Goal: Transaction & Acquisition: Purchase product/service

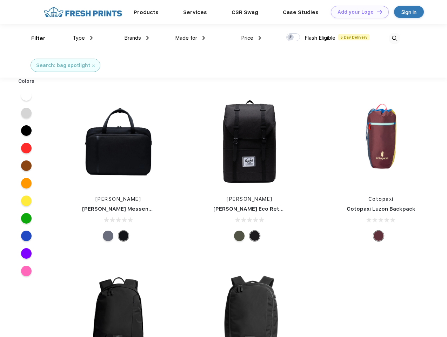
click at [357, 12] on link "Add your Logo Design Tool" at bounding box center [360, 12] width 58 height 12
click at [0, 0] on div "Design Tool" at bounding box center [0, 0] width 0 height 0
click at [377, 12] on link "Add your Logo Design Tool" at bounding box center [360, 12] width 58 height 12
click at [34, 38] on div "Filter" at bounding box center [38, 38] width 14 height 8
click at [83, 38] on span "Type" at bounding box center [79, 38] width 12 height 6
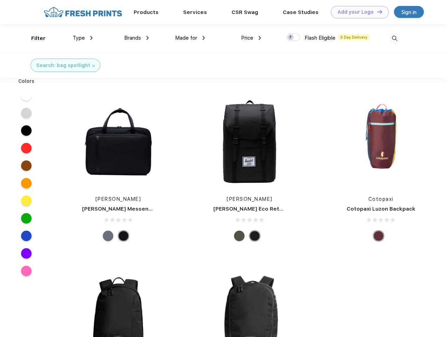
click at [137, 38] on span "Brands" at bounding box center [132, 38] width 17 height 6
click at [190, 38] on span "Made for" at bounding box center [186, 38] width 22 height 6
click at [251, 38] on span "Price" at bounding box center [247, 38] width 12 height 6
click at [293, 38] on div at bounding box center [293, 37] width 14 height 8
click at [291, 38] on input "checkbox" at bounding box center [288, 35] width 5 height 5
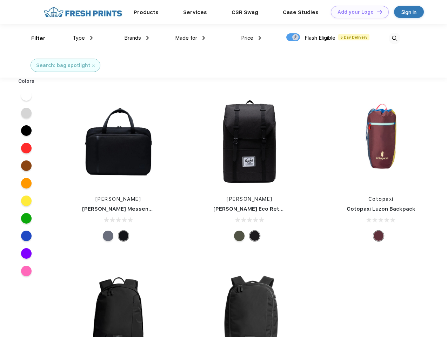
click at [395, 38] on img at bounding box center [395, 39] width 12 height 12
